Goal: Register for event/course

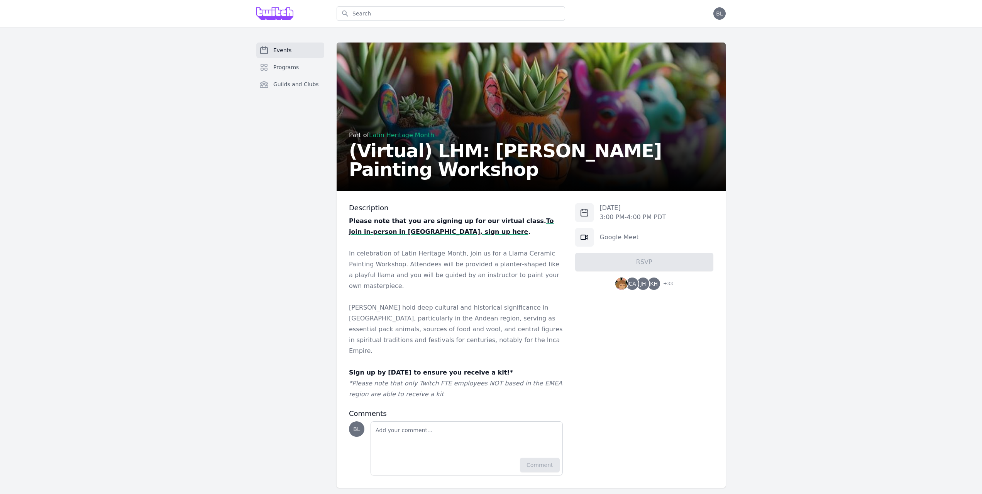
click at [375, 233] on strong "To join in-person in [GEOGRAPHIC_DATA], sign up here" at bounding box center [451, 226] width 205 height 18
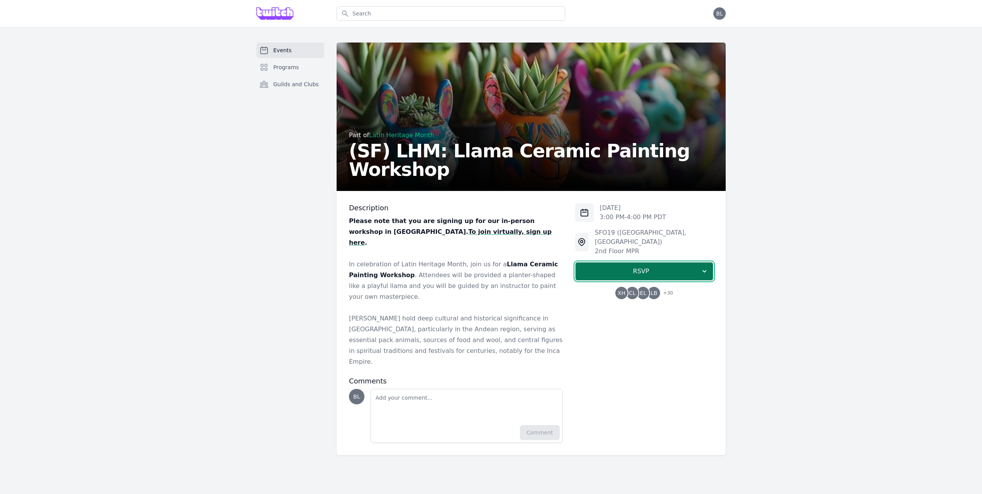
click at [659, 266] on span "RSVP" at bounding box center [641, 270] width 119 height 9
click at [456, 248] on p at bounding box center [456, 253] width 214 height 11
click at [460, 248] on p at bounding box center [456, 253] width 214 height 11
click at [605, 266] on span "RSVP" at bounding box center [641, 270] width 119 height 9
click at [620, 285] on link "I'm going" at bounding box center [644, 292] width 138 height 14
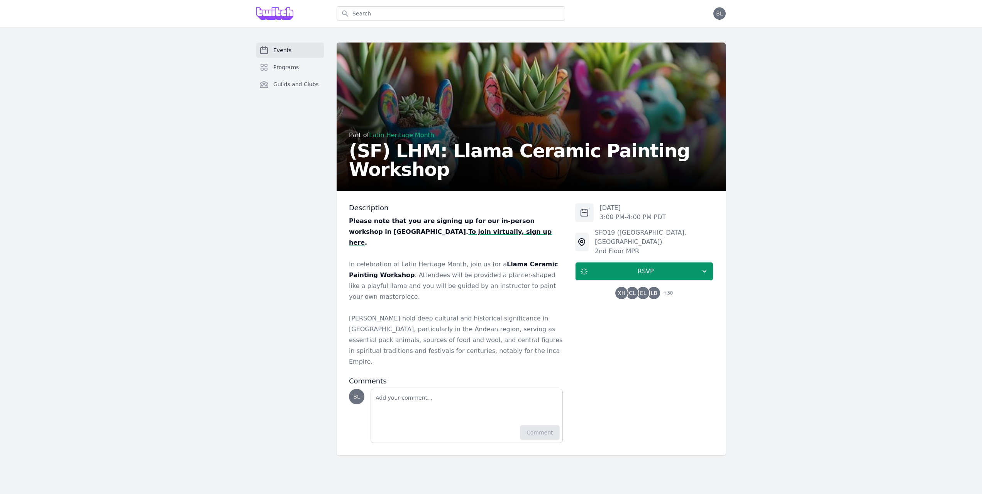
click at [411, 273] on p "In celebration of Latin Heritage Month, join us for a Llama Ceramic Painting Wo…" at bounding box center [456, 280] width 214 height 43
click at [445, 259] on p "In celebration of Latin Heritage Month, join us for a Llama Ceramic Painting Wo…" at bounding box center [456, 280] width 214 height 43
click at [466, 274] on p "In celebration of Latin Heritage Month, join us for a Llama Ceramic Painting Wo…" at bounding box center [456, 280] width 214 height 43
click at [467, 274] on p "In celebration of Latin Heritage Month, join us for a Llama Ceramic Painting Wo…" at bounding box center [456, 280] width 214 height 43
click at [166, 188] on div "Events Programs Guilds and Clubs Part of Latin Heritage Month (SF) LHM: Llama C…" at bounding box center [491, 248] width 982 height 443
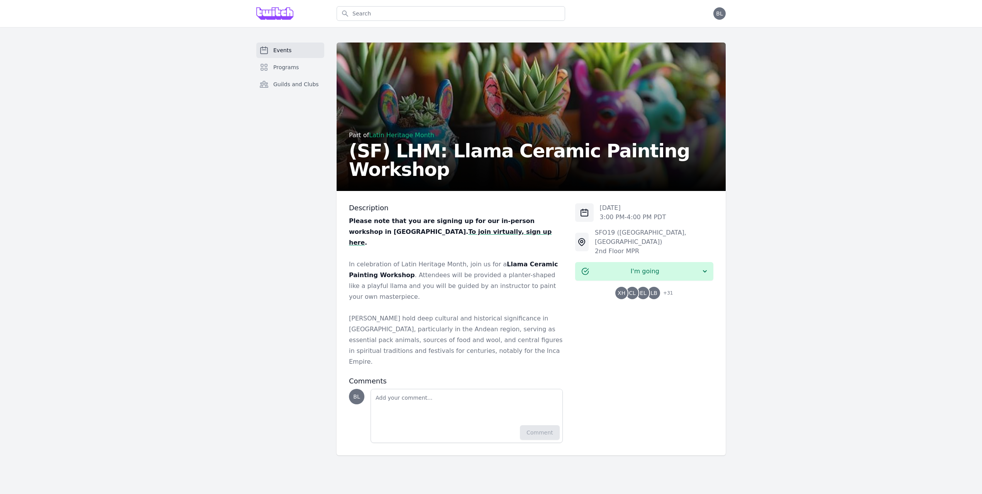
click at [241, 136] on div "Events Programs Guilds and Clubs Part of Latin Heritage Month (SF) LHM: Llama C…" at bounding box center [491, 248] width 982 height 443
click at [790, 93] on div "Events Programs Guilds and Clubs Part of Latin Heritage Month (SF) LHM: Llama C…" at bounding box center [491, 248] width 982 height 443
click at [155, 120] on div "Events Programs Guilds and Clubs Part of Latin Heritage Month (SF) LHM: Llama C…" at bounding box center [491, 248] width 982 height 443
click at [76, 51] on div "Events Programs Guilds and Clubs Part of Latin Heritage Month (SF) LHM: Llama C…" at bounding box center [491, 248] width 982 height 443
drag, startPoint x: 145, startPoint y: 51, endPoint x: 111, endPoint y: 0, distance: 61.1
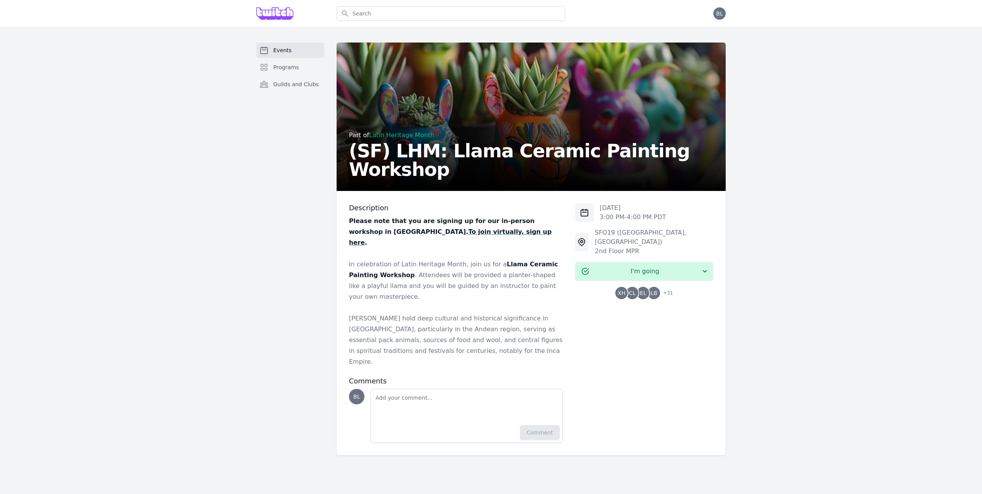
click at [144, 51] on div "Events Programs Guilds and Clubs Part of Latin Heritage Month (SF) LHM: Llama C…" at bounding box center [491, 248] width 982 height 443
